Goal: Information Seeking & Learning: Learn about a topic

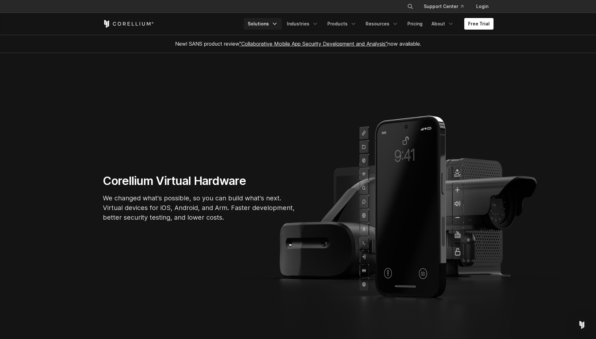
click at [273, 24] on link "Solutions" at bounding box center [263, 24] width 38 height 12
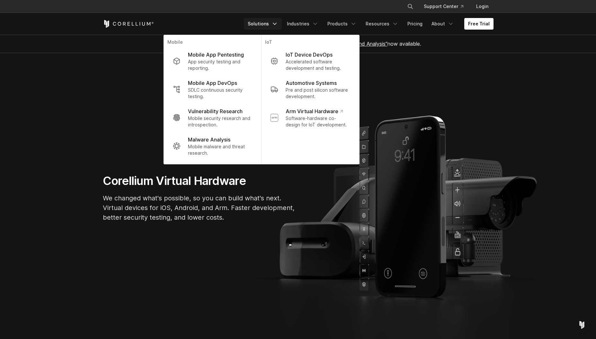
click at [209, 175] on h1 "Corellium Virtual Hardware" at bounding box center [199, 181] width 193 height 14
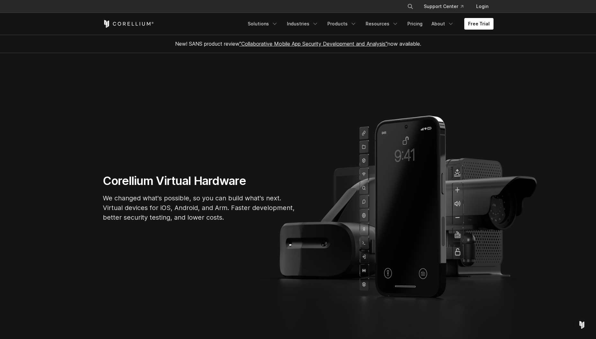
click at [138, 23] on icon "Corellium Home" at bounding box center [128, 24] width 51 height 8
click at [351, 22] on link "Products" at bounding box center [342, 24] width 37 height 12
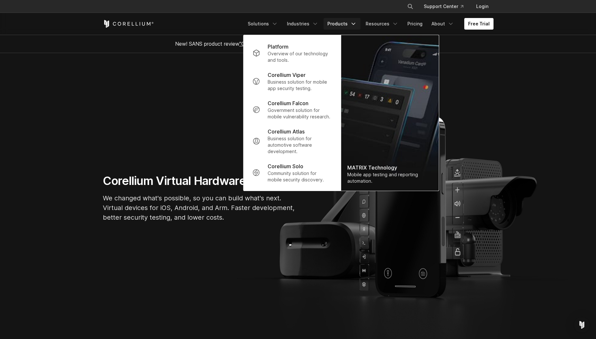
click at [428, 24] on ul "Solutions Mobile IoT" at bounding box center [369, 24] width 250 height 12
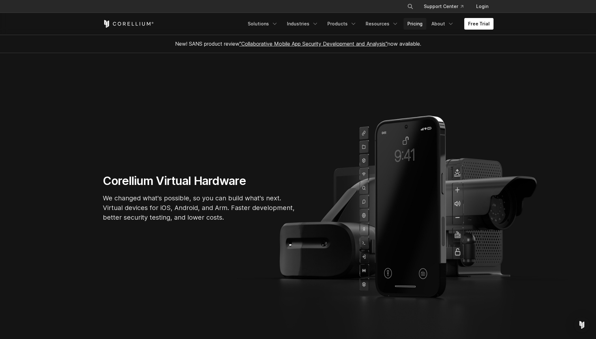
click at [423, 26] on link "Pricing" at bounding box center [415, 24] width 23 height 12
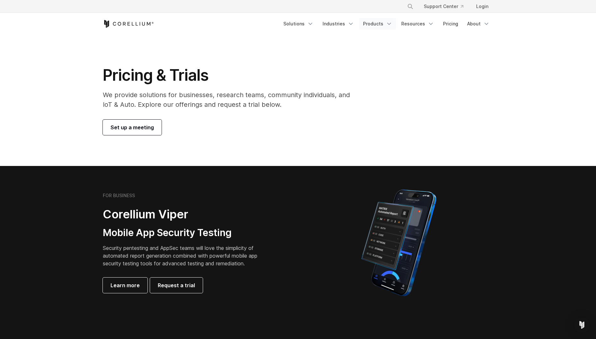
click at [388, 24] on icon "Navigation Menu" at bounding box center [389, 24] width 6 height 6
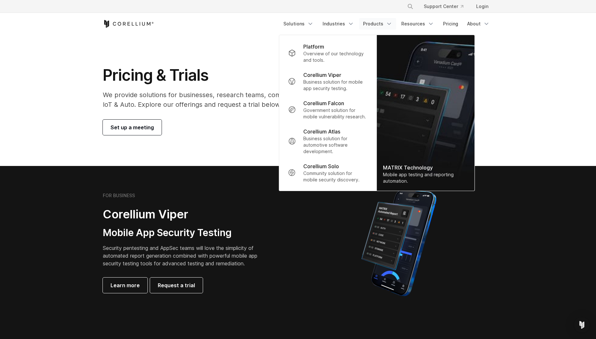
click at [275, 146] on section "Pricing & Trials We provide solutions for businesses, research teams, community…" at bounding box center [298, 100] width 596 height 131
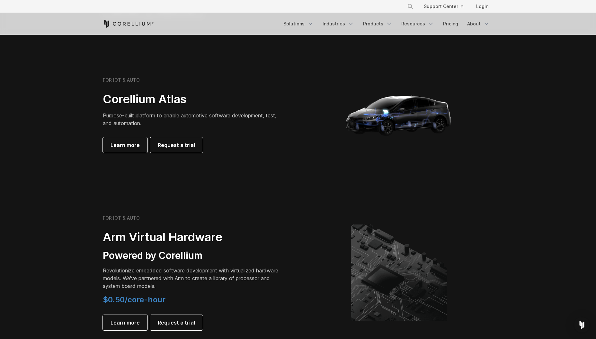
scroll to position [586, 0]
drag, startPoint x: 193, startPoint y: 112, endPoint x: 216, endPoint y: 125, distance: 26.5
click at [216, 125] on p "Purpose-built platform to enable automotive software development, test, and aut…" at bounding box center [193, 119] width 180 height 15
click at [129, 149] on span "Learn more" at bounding box center [125, 145] width 29 height 8
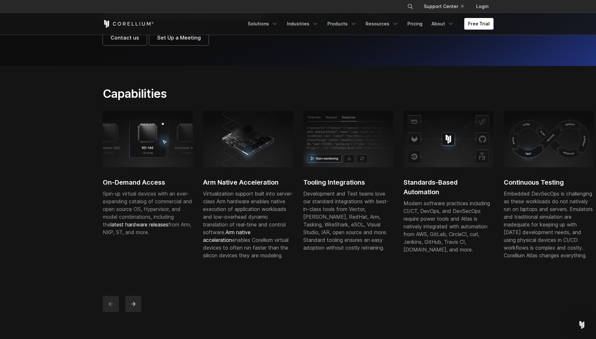
scroll to position [204, 0]
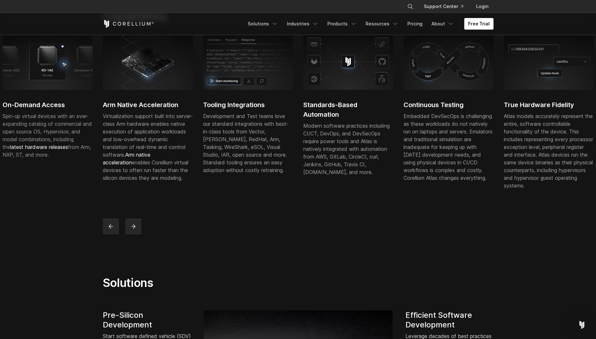
drag, startPoint x: 443, startPoint y: 131, endPoint x: -16, endPoint y: 148, distance: 459.1
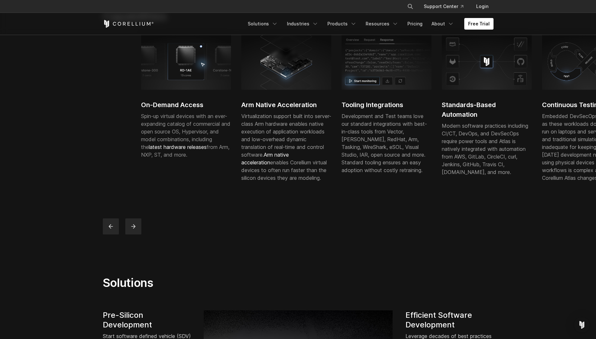
drag, startPoint x: 324, startPoint y: 112, endPoint x: 463, endPoint y: 112, distance: 139.1
click at [462, 112] on h2 "Standards-Based Automation" at bounding box center [487, 109] width 90 height 19
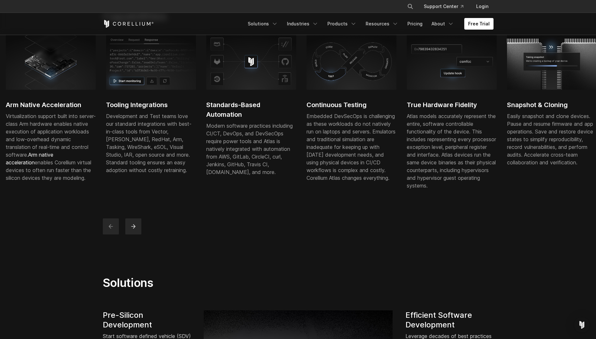
drag, startPoint x: 476, startPoint y: 113, endPoint x: 270, endPoint y: 118, distance: 205.7
click at [267, 118] on h2 "Standards-Based Automation" at bounding box center [251, 109] width 90 height 19
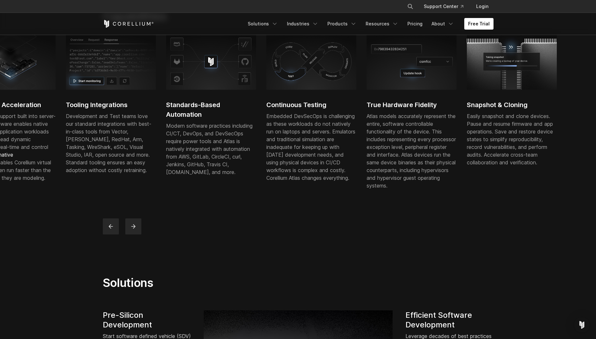
drag, startPoint x: 486, startPoint y: 107, endPoint x: 244, endPoint y: 125, distance: 243.3
click at [266, 125] on div "Continuous Testing Embedded DevSecOps is challenging as these workloads do not …" at bounding box center [311, 111] width 90 height 156
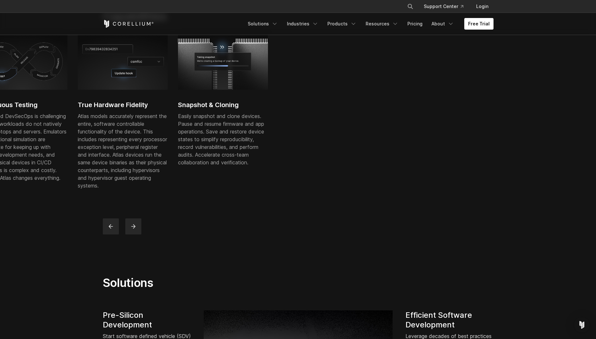
drag, startPoint x: 323, startPoint y: 121, endPoint x: 631, endPoint y: 111, distance: 308.7
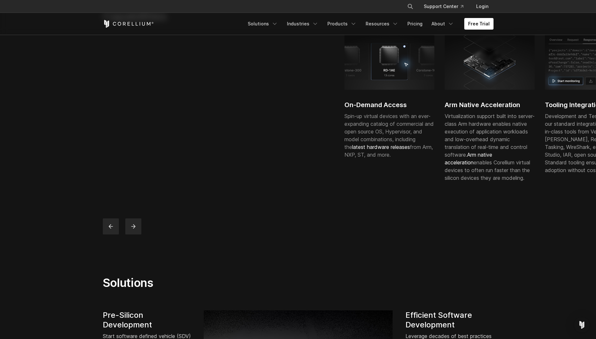
drag, startPoint x: 241, startPoint y: 102, endPoint x: 580, endPoint y: 112, distance: 338.5
click at [580, 112] on div "Tooling Integrations Development and Test teams love our standard integrations …" at bounding box center [590, 107] width 90 height 148
